Goal: Task Accomplishment & Management: Manage account settings

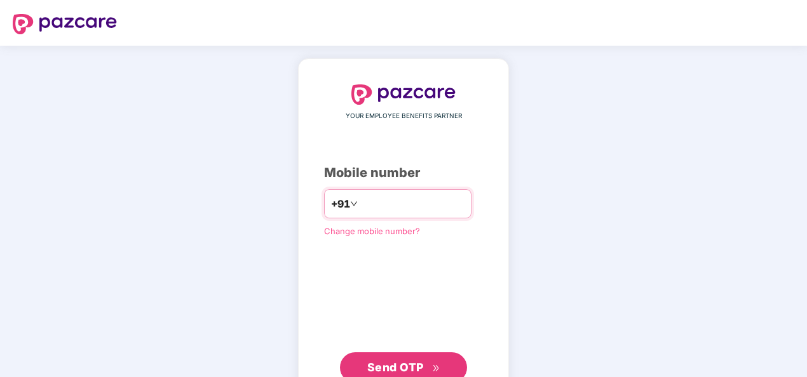
click at [370, 202] on input "number" at bounding box center [412, 204] width 104 height 20
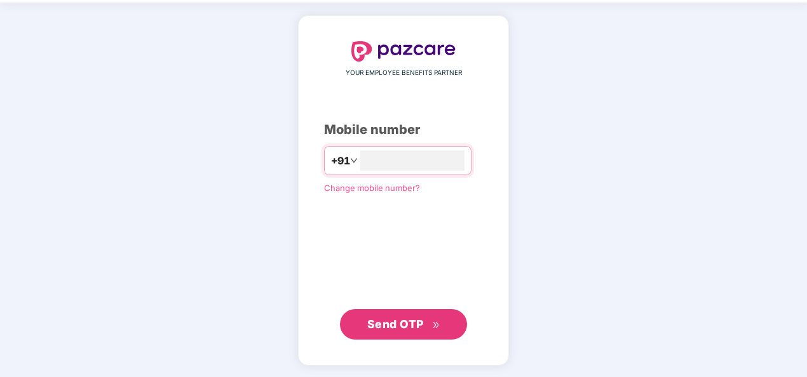
click at [414, 318] on span "Send OTP" at bounding box center [395, 324] width 57 height 13
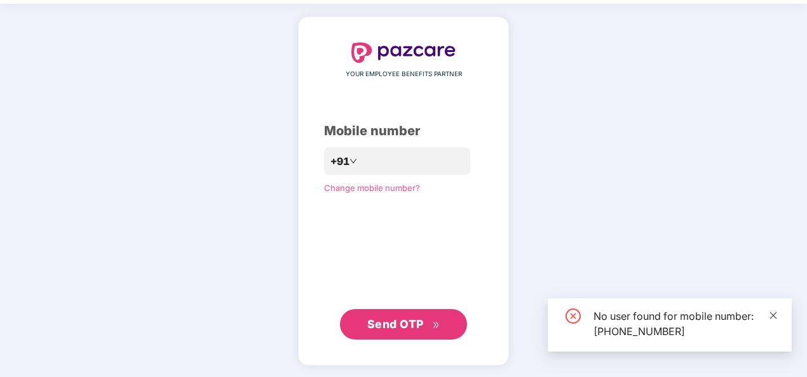
click at [777, 315] on icon "close" at bounding box center [773, 315] width 9 height 9
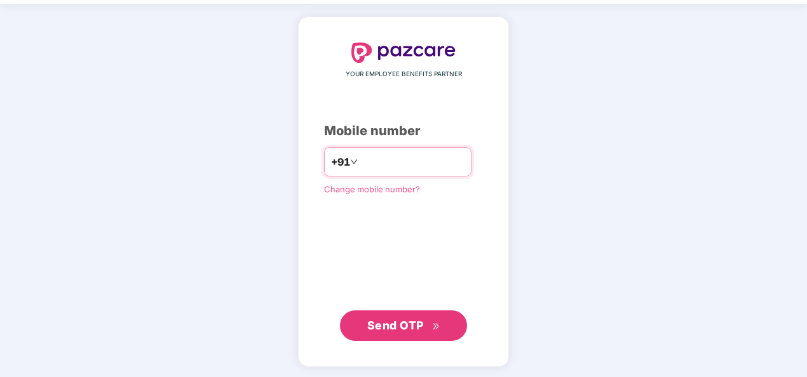
drag, startPoint x: 414, startPoint y: 161, endPoint x: 374, endPoint y: 163, distance: 40.1
click at [374, 163] on input "**********" at bounding box center [412, 162] width 104 height 20
click at [416, 160] on input "**********" at bounding box center [412, 162] width 104 height 20
type input "**********"
click at [402, 327] on span "Send OTP" at bounding box center [395, 325] width 57 height 13
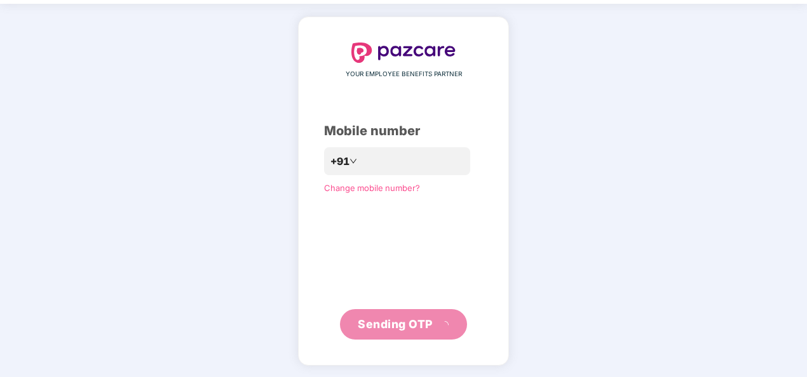
scroll to position [37, 0]
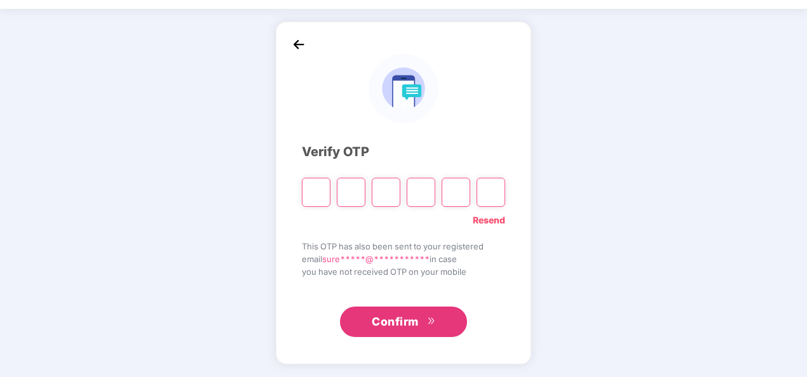
type input "*"
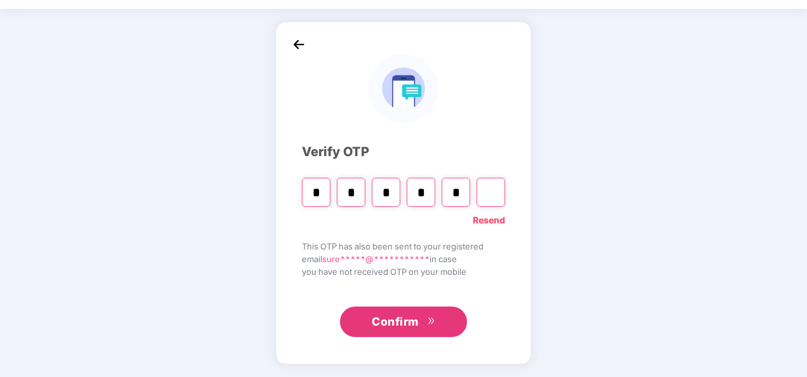
type input "*"
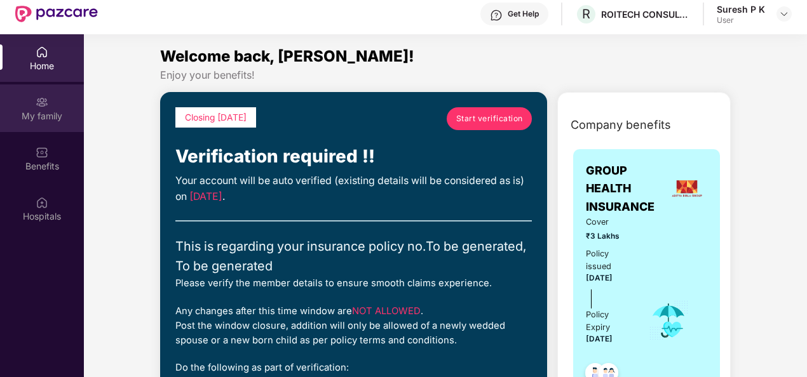
click at [43, 103] on img at bounding box center [42, 102] width 13 height 13
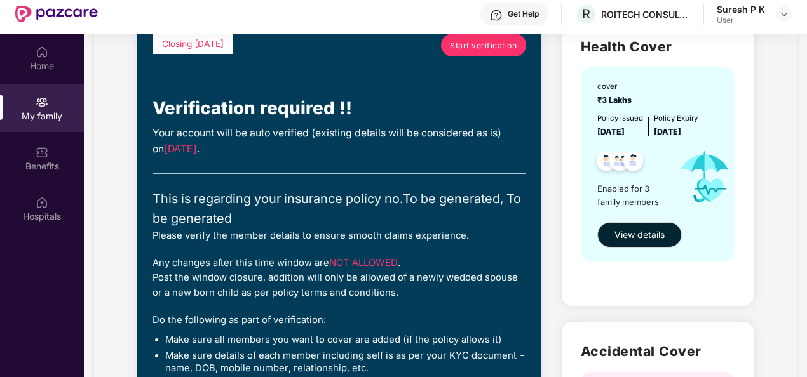
scroll to position [127, 0]
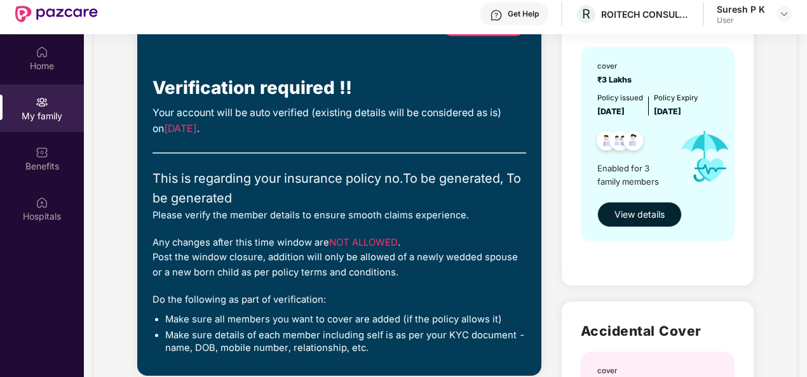
click at [639, 214] on span "View details" at bounding box center [640, 215] width 50 height 14
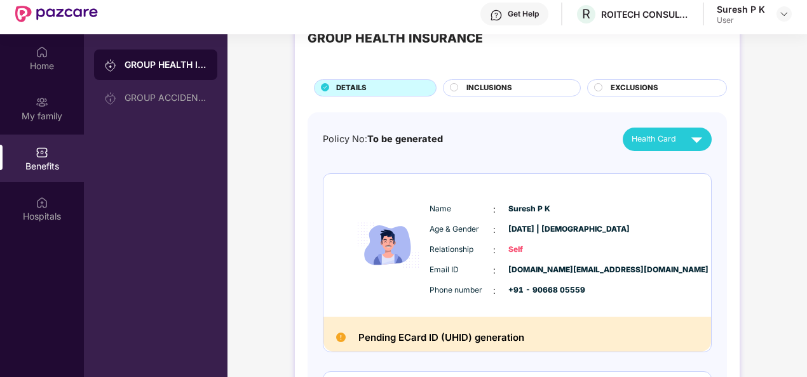
scroll to position [17, 0]
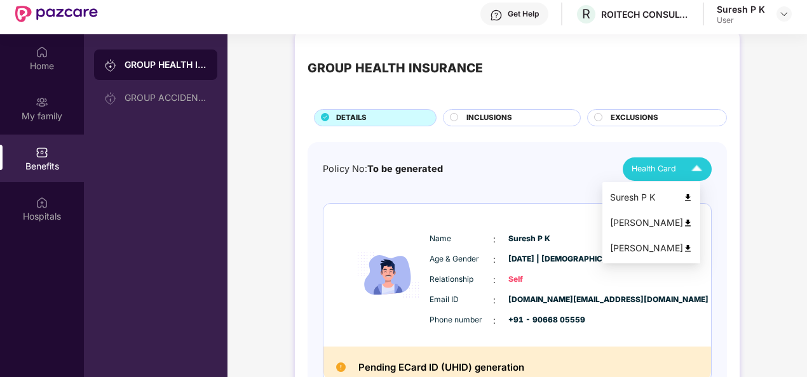
click at [686, 168] on img at bounding box center [697, 169] width 22 height 22
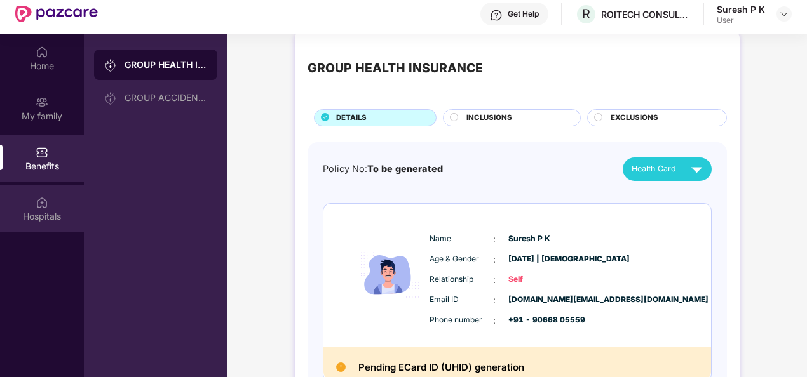
click at [41, 207] on img at bounding box center [42, 202] width 13 height 13
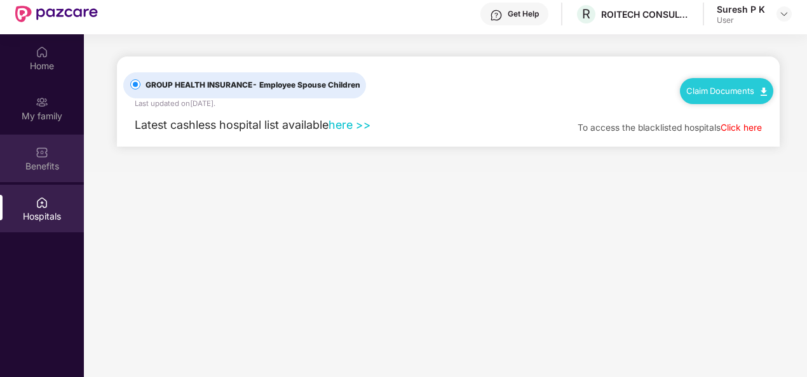
click at [47, 160] on div "Benefits" at bounding box center [42, 166] width 84 height 13
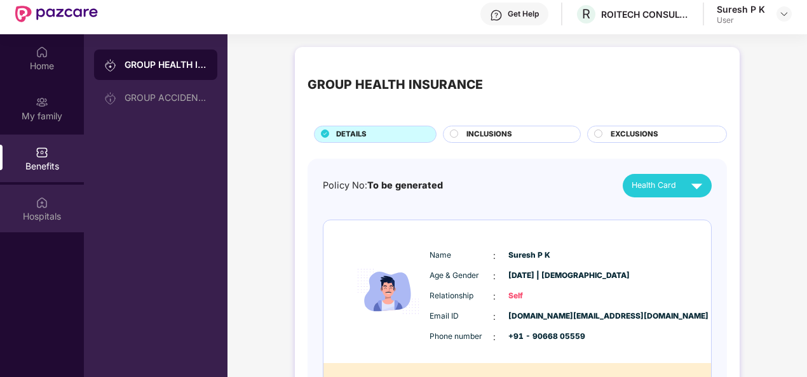
click at [38, 219] on div "Hospitals" at bounding box center [42, 216] width 84 height 13
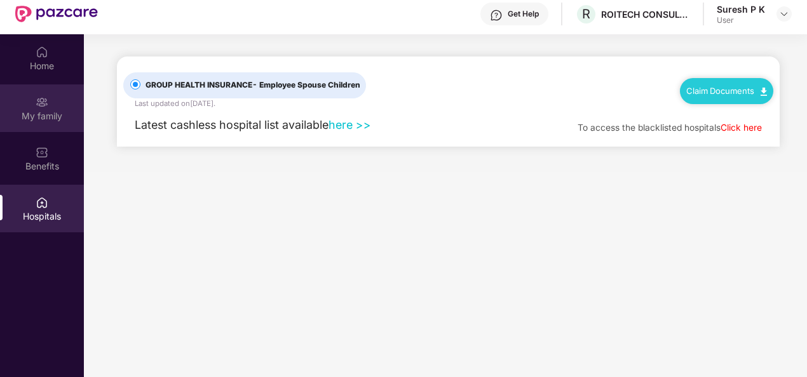
click at [39, 112] on div "My family" at bounding box center [42, 116] width 84 height 13
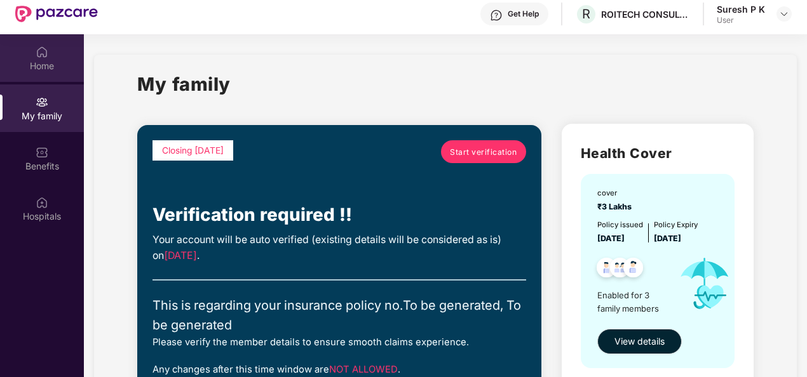
click at [43, 57] on img at bounding box center [42, 52] width 13 height 13
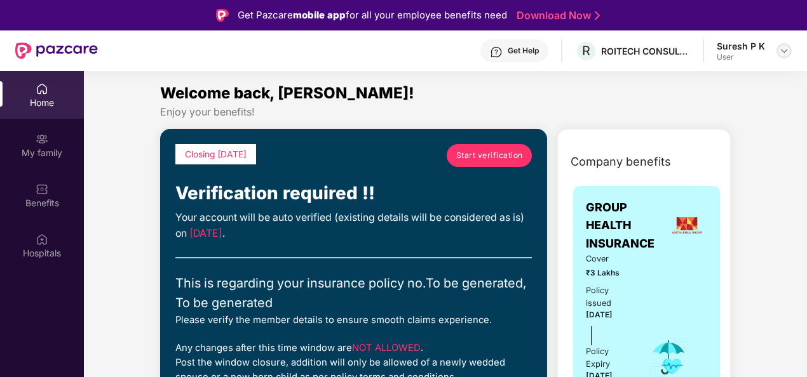
click at [782, 52] on img at bounding box center [784, 51] width 10 height 10
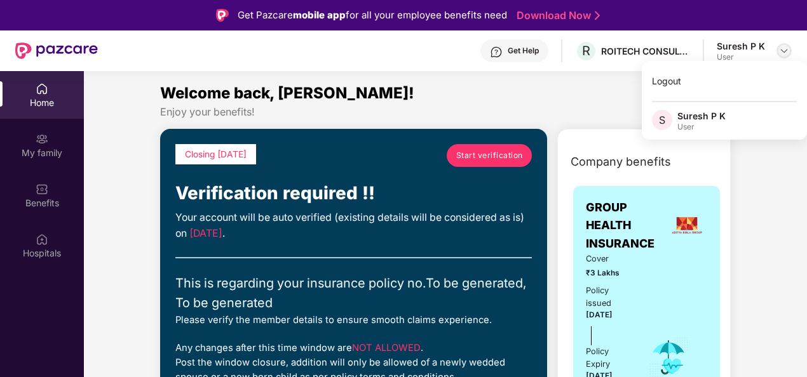
click at [782, 52] on img at bounding box center [784, 51] width 10 height 10
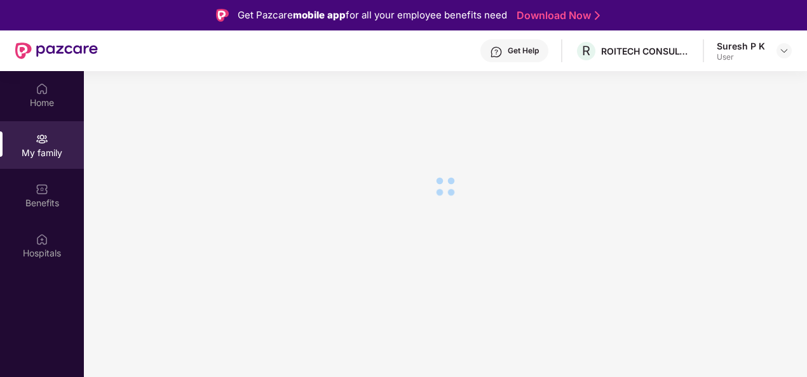
scroll to position [37, 0]
